Goal: Information Seeking & Learning: Learn about a topic

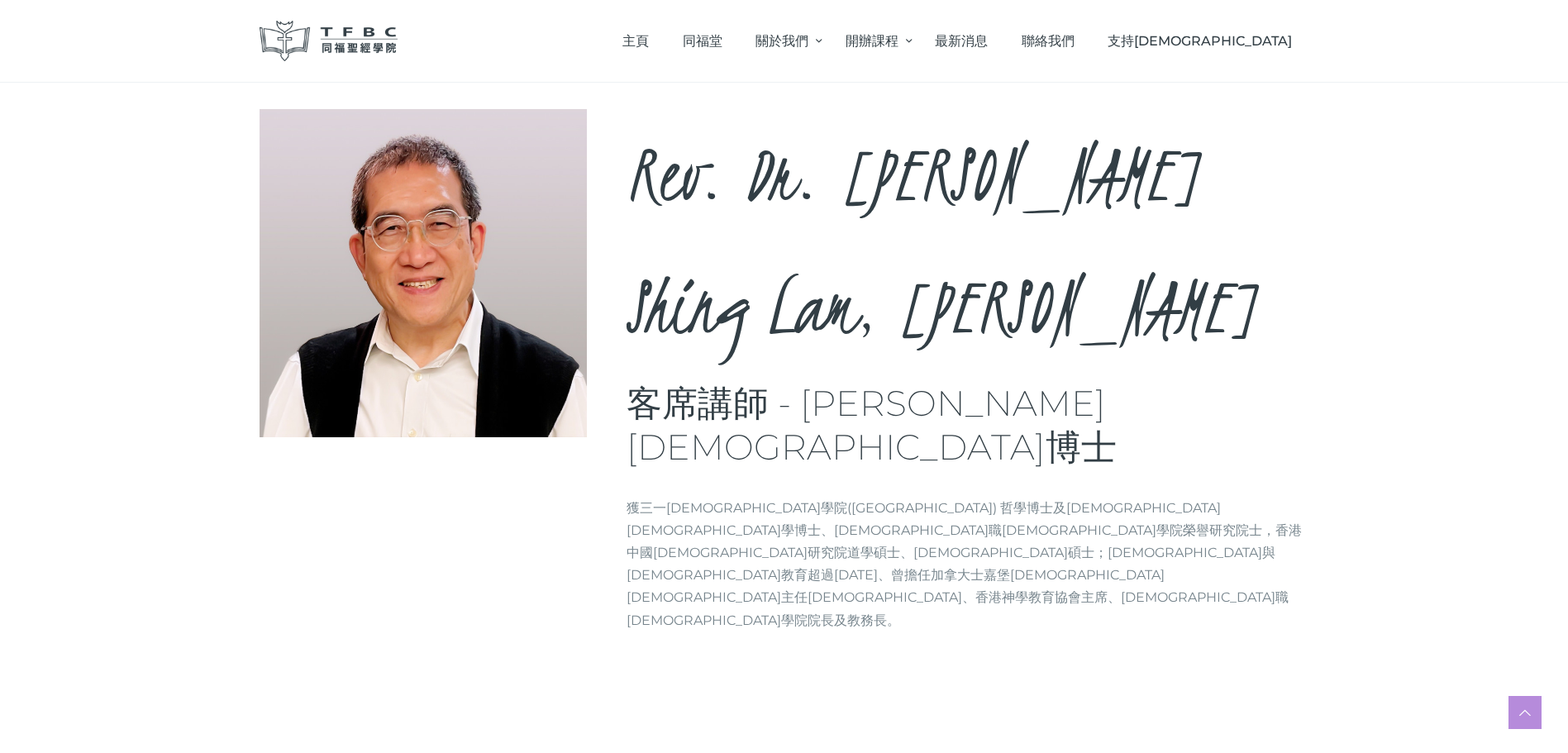
scroll to position [155, 0]
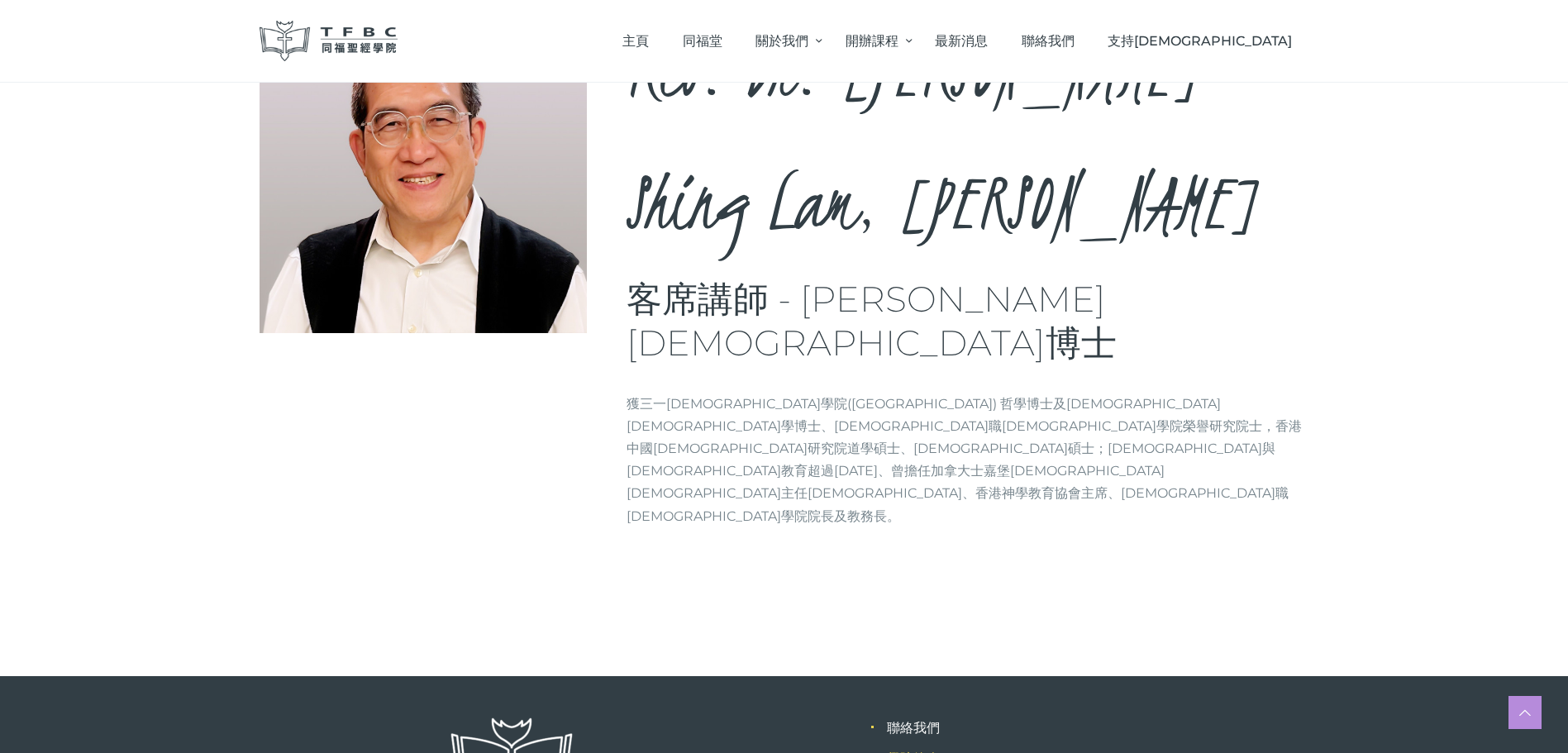
click at [916, 751] on link "學院簡介" at bounding box center [913, 759] width 53 height 16
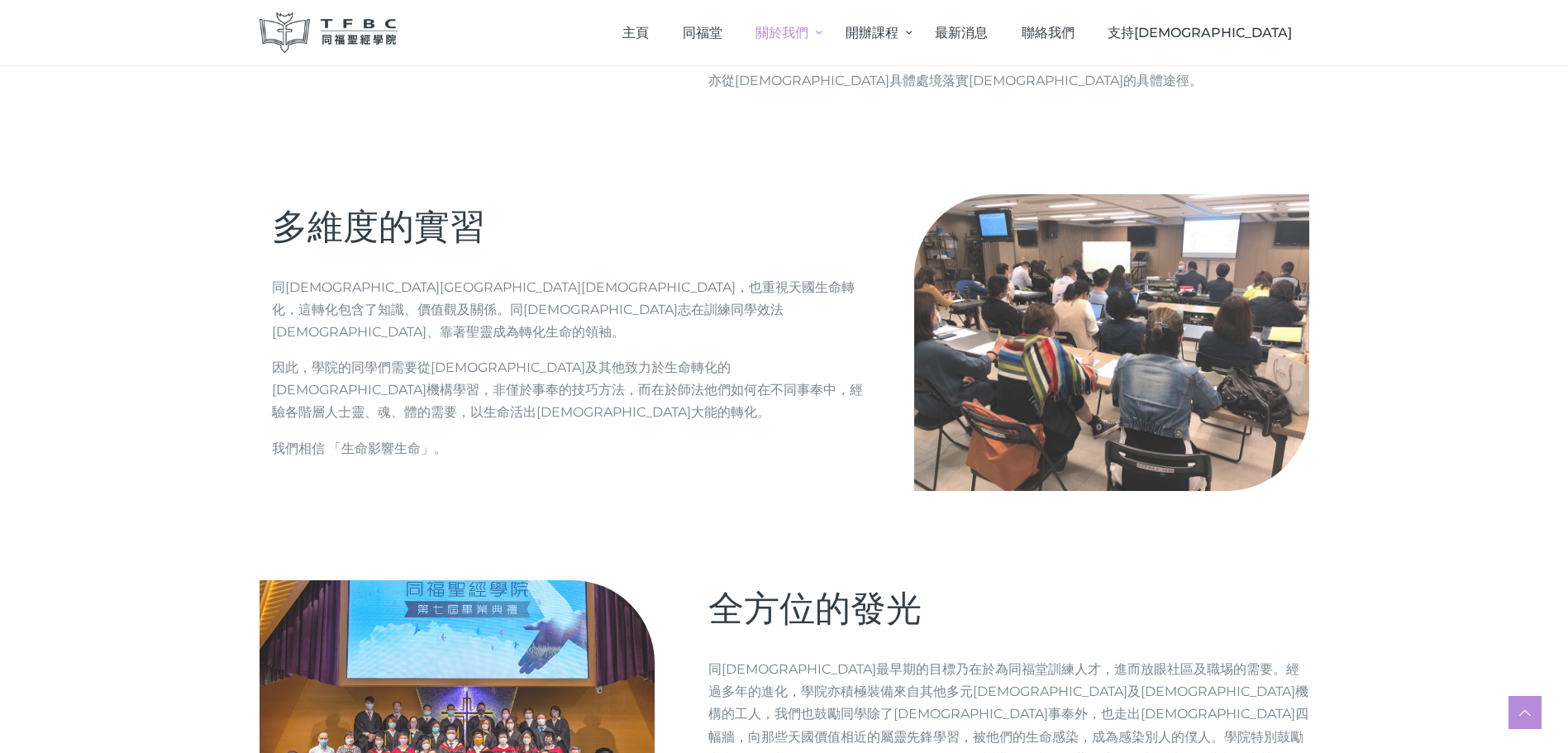
scroll to position [1819, 0]
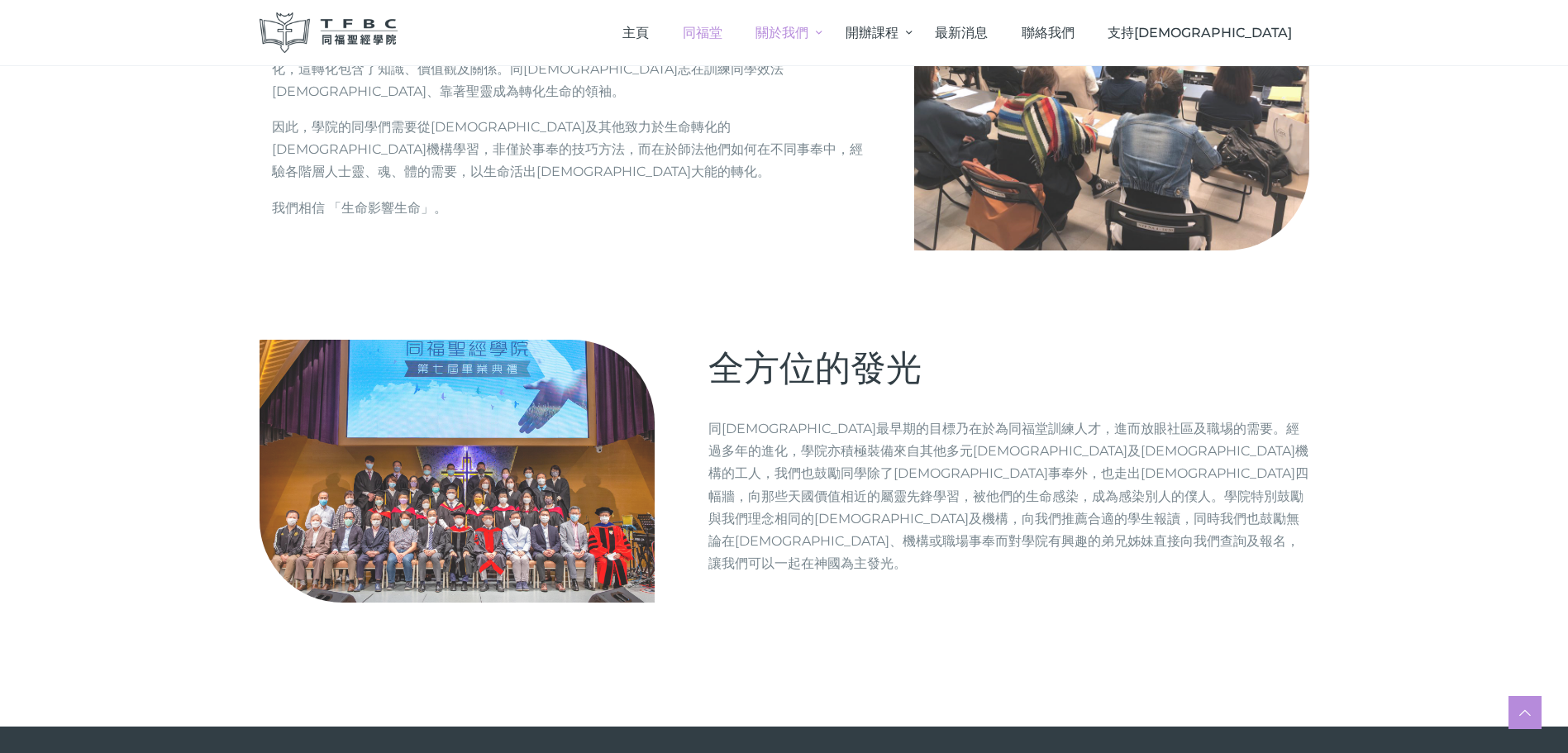
click at [722, 29] on span "同福堂" at bounding box center [703, 33] width 39 height 16
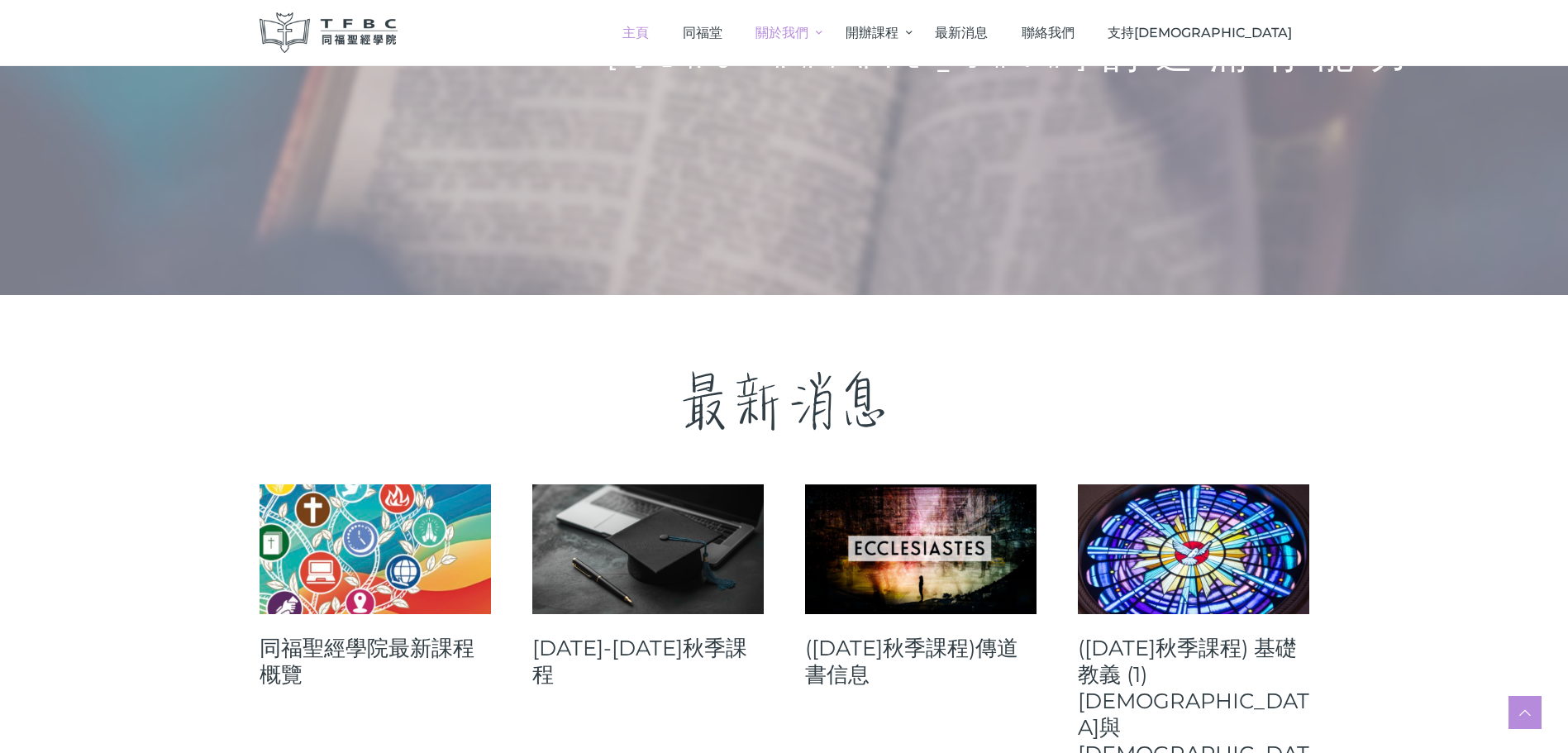
scroll to position [248, 0]
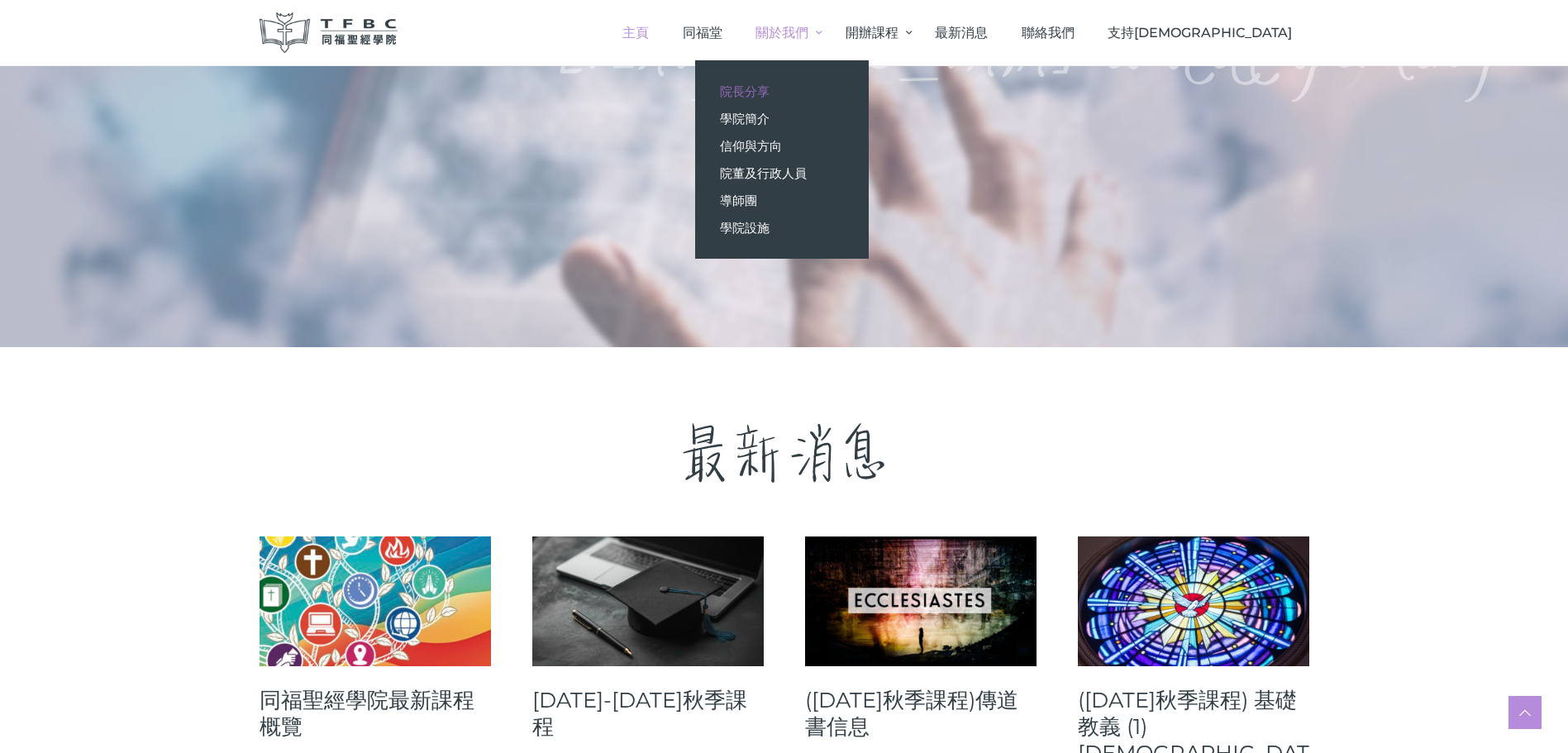
click at [770, 94] on span "院長分享" at bounding box center [744, 91] width 49 height 16
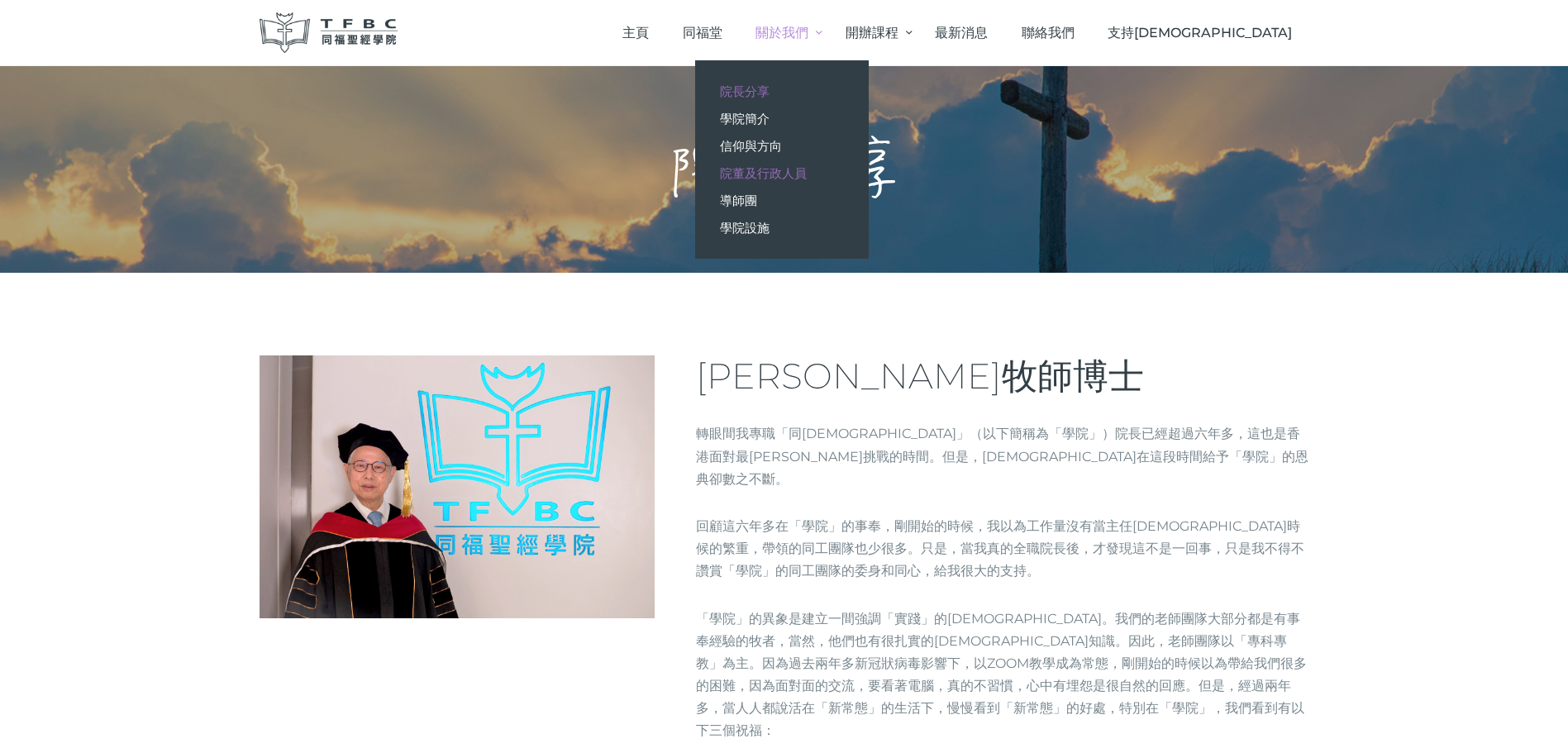
click at [806, 167] on span "院董及行政人員" at bounding box center [763, 173] width 87 height 16
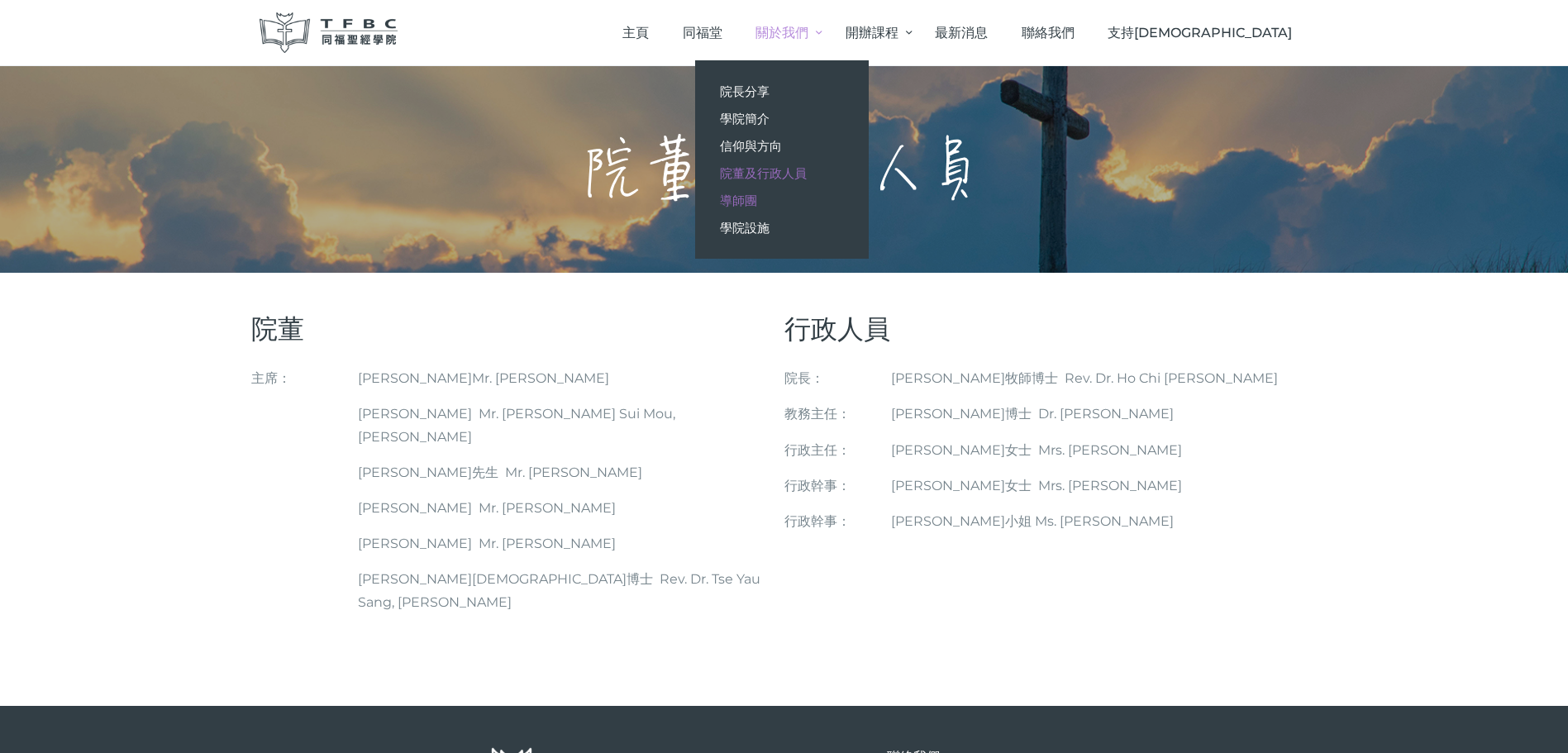
click at [757, 200] on span "導師團" at bounding box center [738, 200] width 38 height 16
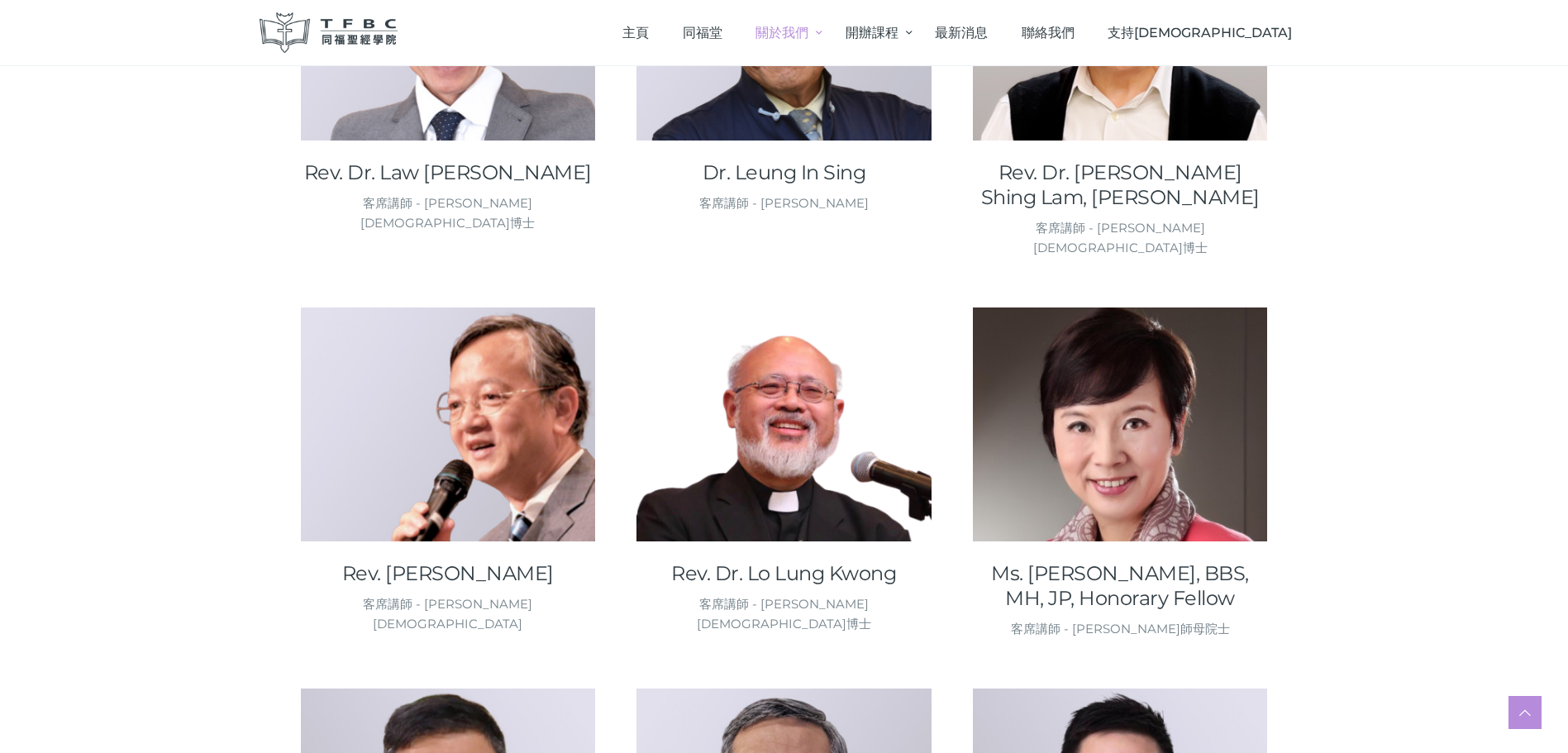
scroll to position [1902, 0]
